Goal: Navigation & Orientation: Find specific page/section

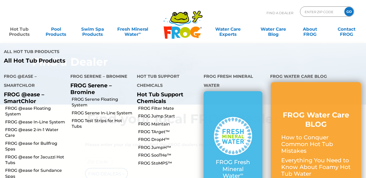
click at [22, 32] on link "Hot Tub Products" at bounding box center [19, 29] width 28 height 10
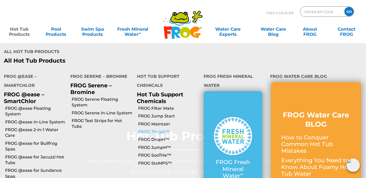
click at [162, 129] on link "FROG TArget™" at bounding box center [168, 132] width 61 height 6
click at [161, 129] on link "FROG TArget™" at bounding box center [168, 132] width 61 height 6
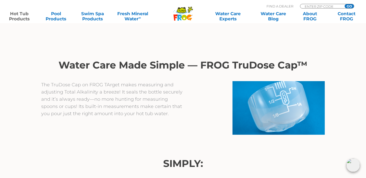
scroll to position [268, 0]
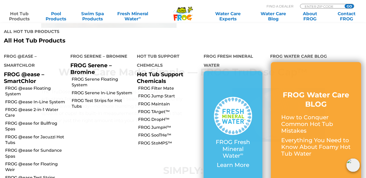
click at [20, 16] on link "Hot Tub Products" at bounding box center [19, 16] width 28 height 10
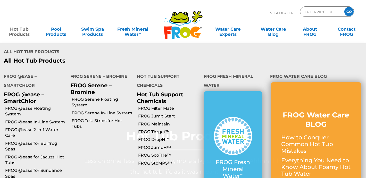
click at [19, 33] on link "Hot Tub Products" at bounding box center [19, 29] width 28 height 10
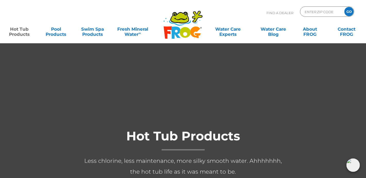
click at [19, 33] on link "Hot Tub Products" at bounding box center [19, 29] width 28 height 10
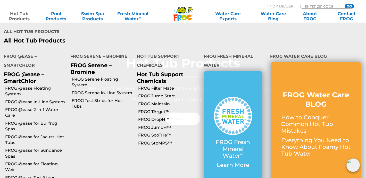
scroll to position [82, 0]
click at [69, 101] on li "FROG Serene – Bromine FROG Serene – Bromine FROG Serene Floating System FROG Se…" at bounding box center [99, 114] width 66 height 133
